Goal: Task Accomplishment & Management: Manage account settings

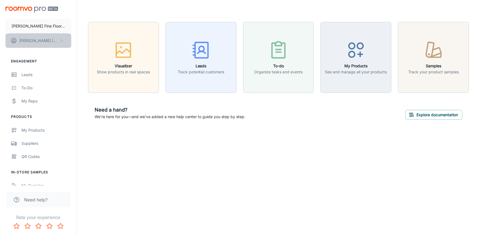
click at [58, 41] on button "[PERSON_NAME]" at bounding box center [39, 41] width 66 height 14
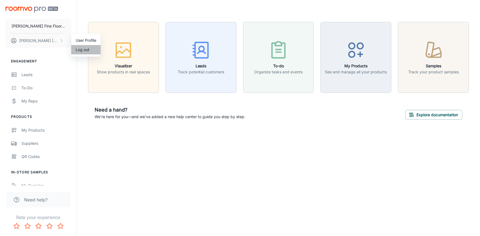
click at [80, 50] on li "Log out" at bounding box center [85, 49] width 29 height 9
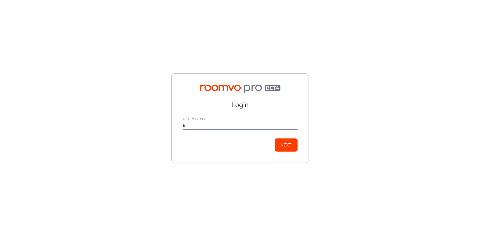
type input "[EMAIL_ADDRESS][DOMAIN_NAME]"
click at [279, 142] on button "Next" at bounding box center [286, 145] width 23 height 13
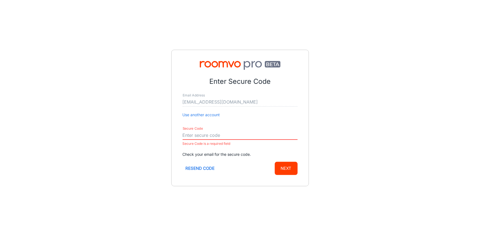
paste input "784871"
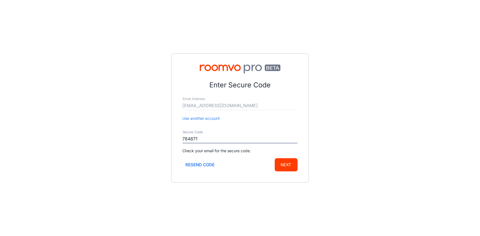
type input "784871"
click at [289, 166] on button "Next" at bounding box center [286, 164] width 23 height 13
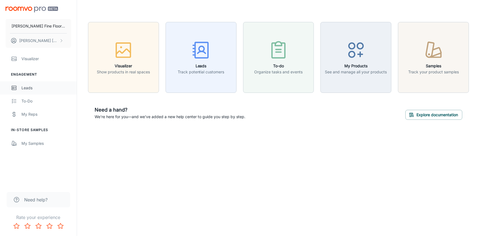
click at [30, 88] on div "Leads" at bounding box center [46, 88] width 50 height 6
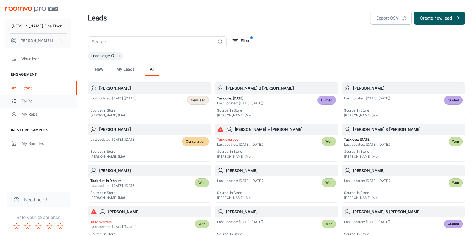
click at [27, 100] on div "To-do" at bounding box center [46, 101] width 50 height 6
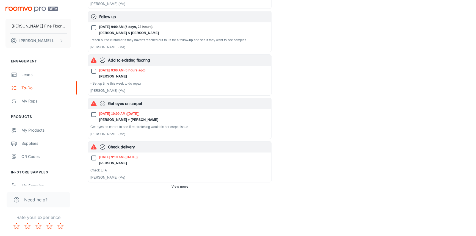
scroll to position [100, 0]
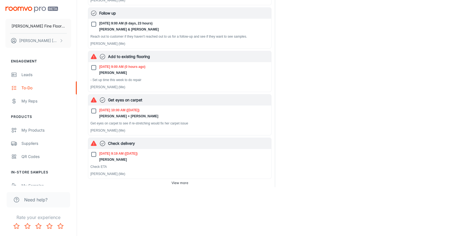
click at [180, 182] on span "View more" at bounding box center [180, 183] width 17 height 5
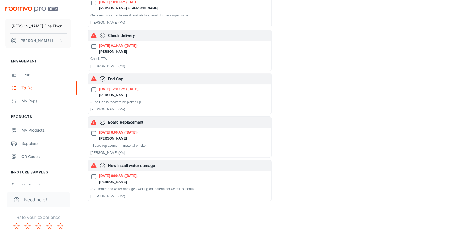
scroll to position [199, 0]
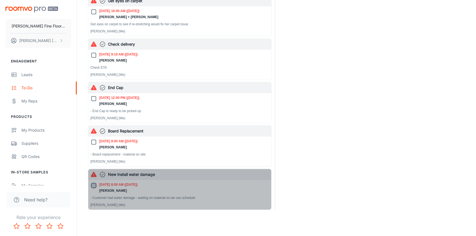
click at [95, 185] on input "[DATE] 8:00 AM ([DATE]) [PERSON_NAME]" at bounding box center [93, 185] width 7 height 7
checkbox input "true"
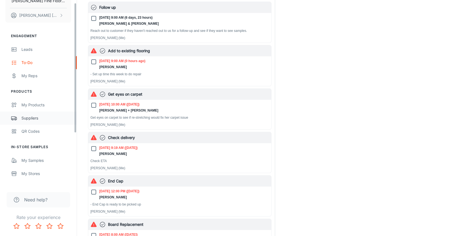
scroll to position [75, 0]
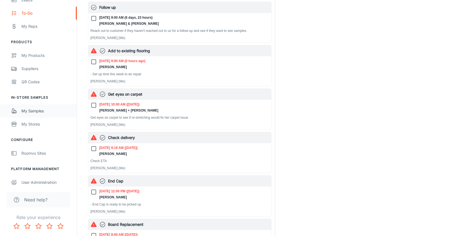
click at [33, 111] on div "My Samples" at bounding box center [46, 111] width 50 height 6
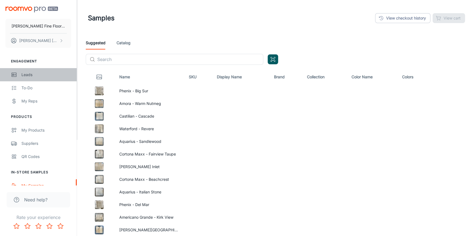
click at [26, 74] on div "Leads" at bounding box center [46, 75] width 50 height 6
